Goal: Task Accomplishment & Management: Manage account settings

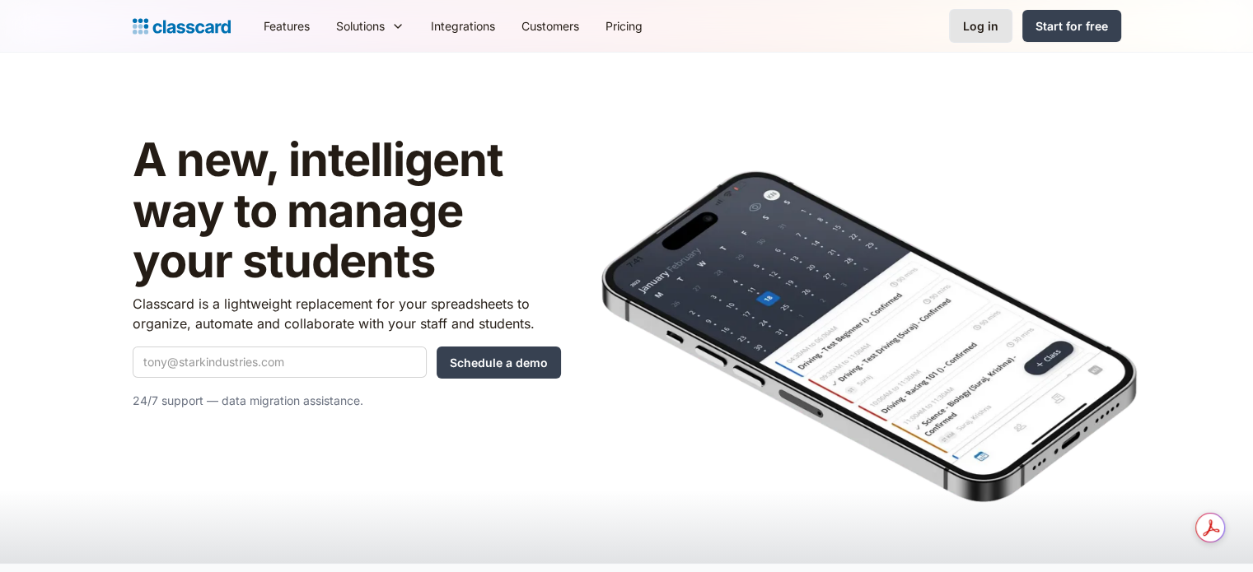
click at [978, 21] on div "Log in" at bounding box center [980, 25] width 35 height 17
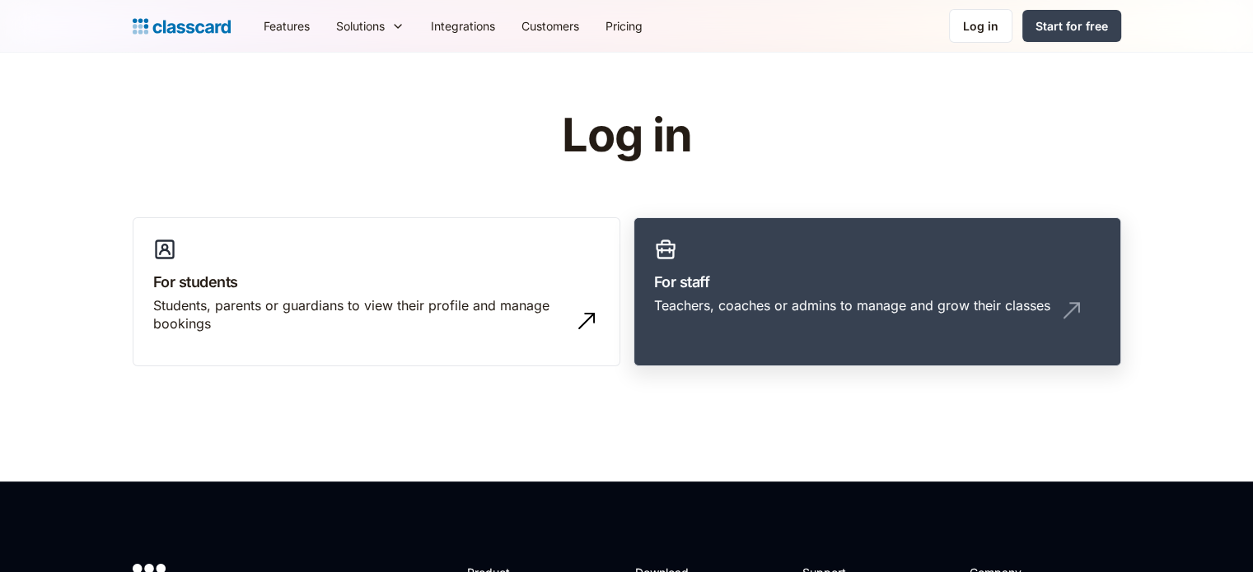
click at [820, 266] on link "For staff Teachers, coaches or admins to manage and grow their classes" at bounding box center [877, 292] width 488 height 150
